Goal: Navigation & Orientation: Go to known website

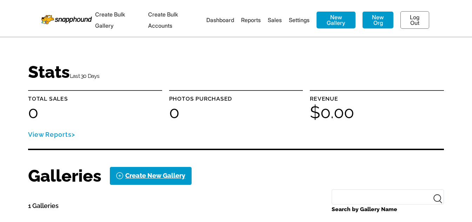
click at [77, 19] on img at bounding box center [66, 18] width 51 height 12
click at [414, 20] on link "Log Out" at bounding box center [415, 20] width 29 height 18
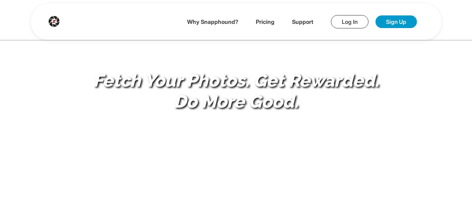
click at [357, 22] on link "Log In" at bounding box center [350, 21] width 38 height 13
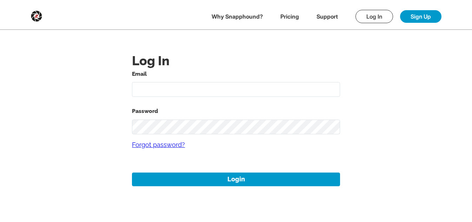
click at [198, 85] on input "text" at bounding box center [236, 89] width 208 height 15
type input "[EMAIL_ADDRESS][DOMAIN_NAME]"
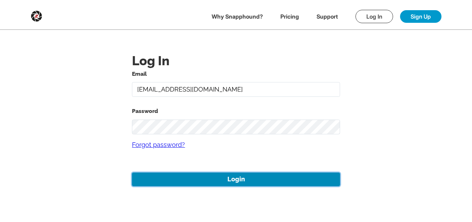
click at [239, 175] on button "Login" at bounding box center [236, 180] width 208 height 14
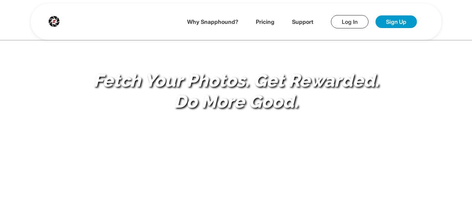
click at [341, 22] on link "Log In" at bounding box center [350, 21] width 38 height 13
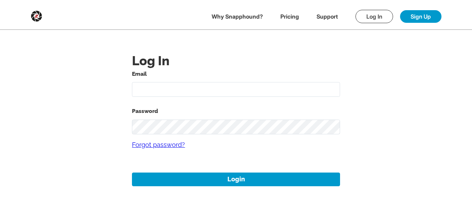
click at [195, 88] on input "text" at bounding box center [236, 89] width 208 height 15
type input "[DATE][EMAIL_ADDRESS][DOMAIN_NAME]"
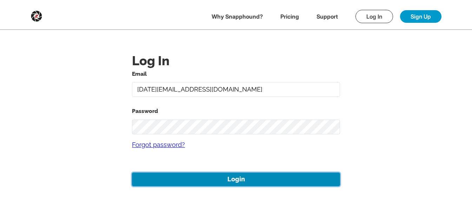
click at [279, 185] on button "Login" at bounding box center [236, 180] width 208 height 14
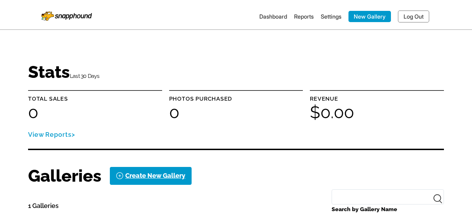
click at [56, 16] on img at bounding box center [66, 15] width 51 height 12
